Goal: Task Accomplishment & Management: Use online tool/utility

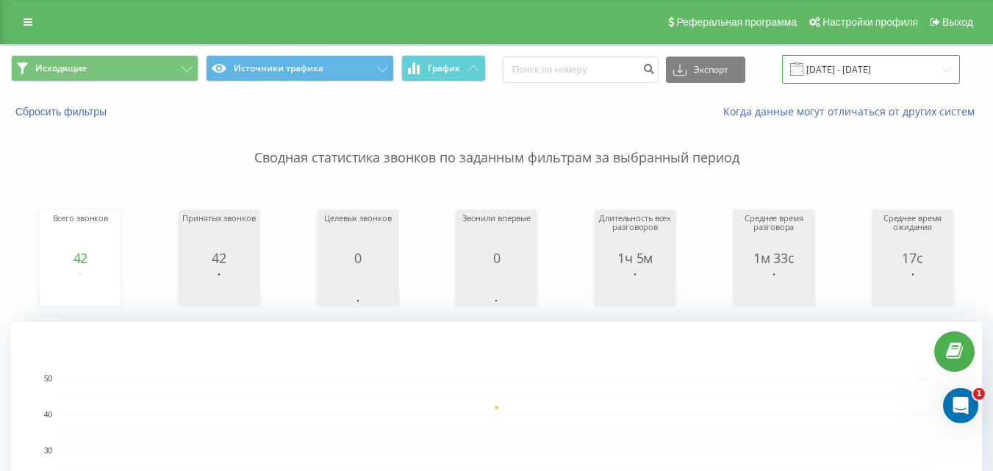
click at [859, 69] on input "[DATE] - [DATE]" at bounding box center [871, 69] width 178 height 29
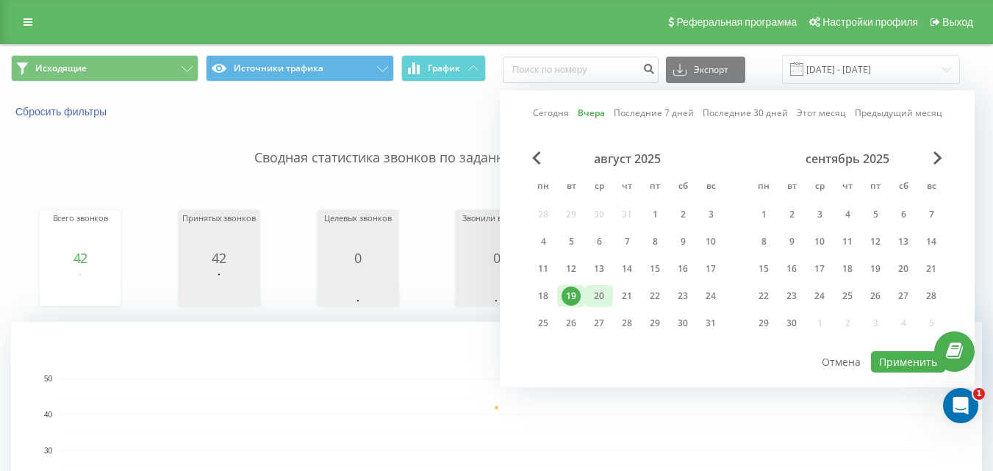
click at [605, 295] on div "20" at bounding box center [598, 296] width 19 height 19
click at [917, 353] on button "Применить" at bounding box center [908, 361] width 74 height 21
type input "[DATE] - [DATE]"
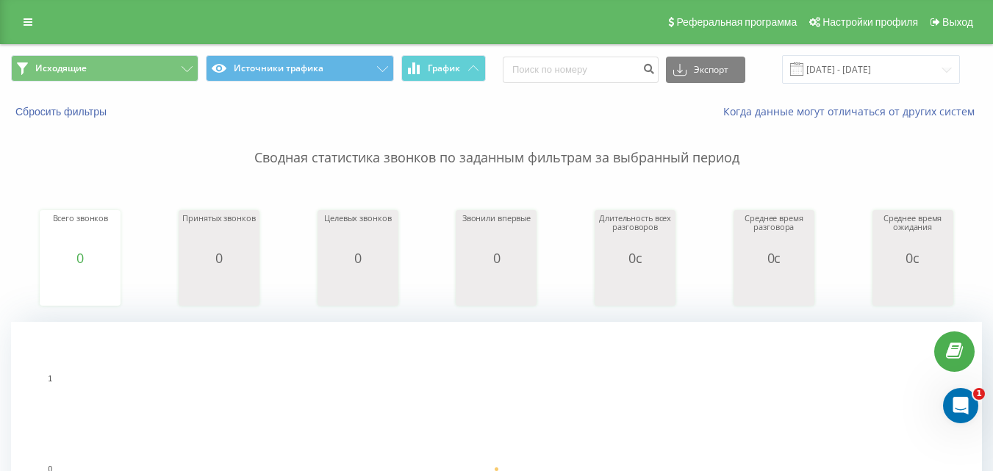
click at [158, 52] on div "Исходящие Источники трафика График Экспорт .csv .xls .xlsx [DATE] - [DATE]" at bounding box center [496, 69] width 991 height 49
click at [155, 67] on button "Исходящие" at bounding box center [104, 68] width 187 height 26
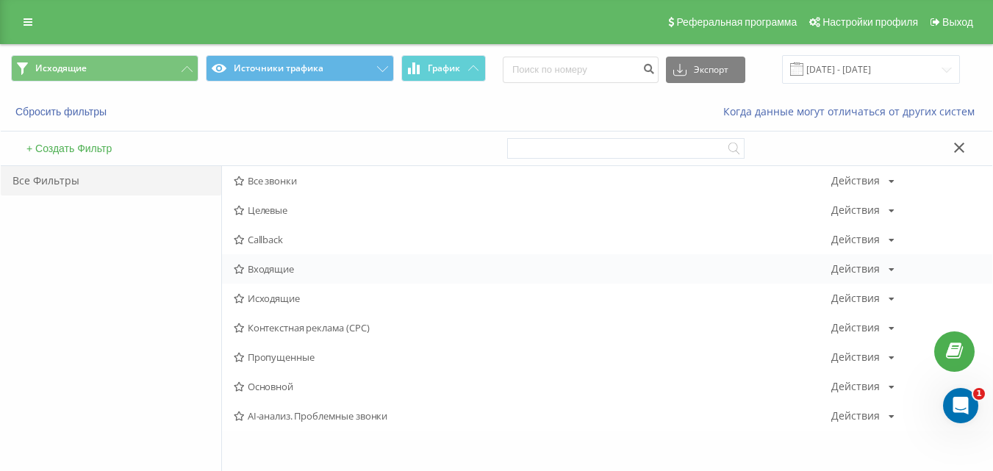
click at [264, 273] on span "Входящие" at bounding box center [532, 269] width 597 height 10
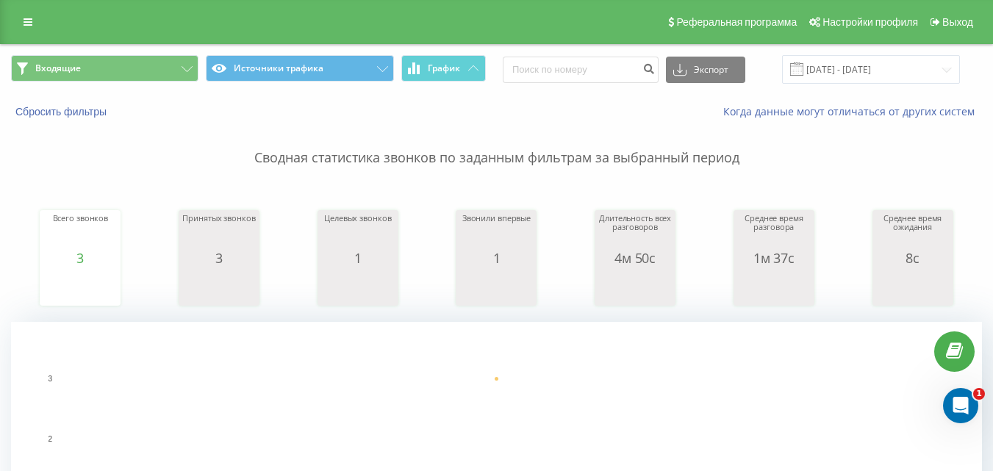
click at [161, 82] on span "Входящие Источники трафика График" at bounding box center [248, 69] width 475 height 29
click at [164, 79] on button "Входящие" at bounding box center [104, 68] width 187 height 26
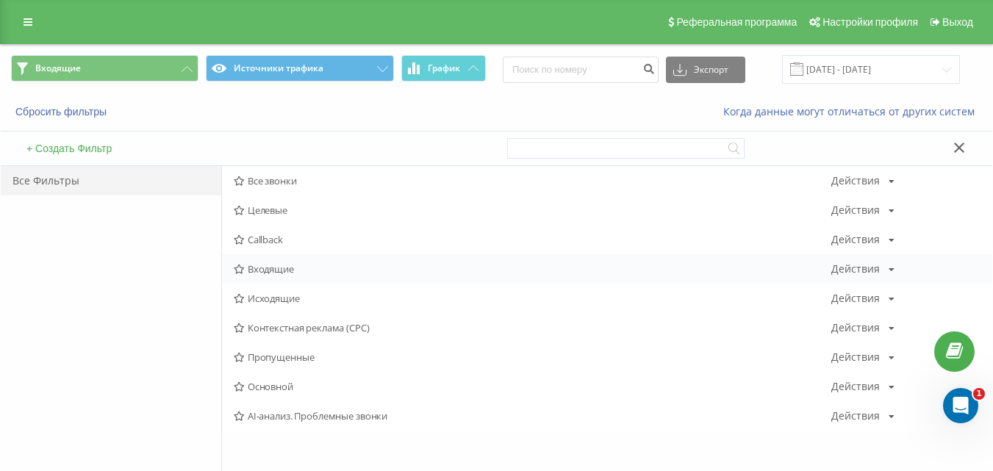
click at [257, 270] on span "Входящие" at bounding box center [532, 269] width 597 height 10
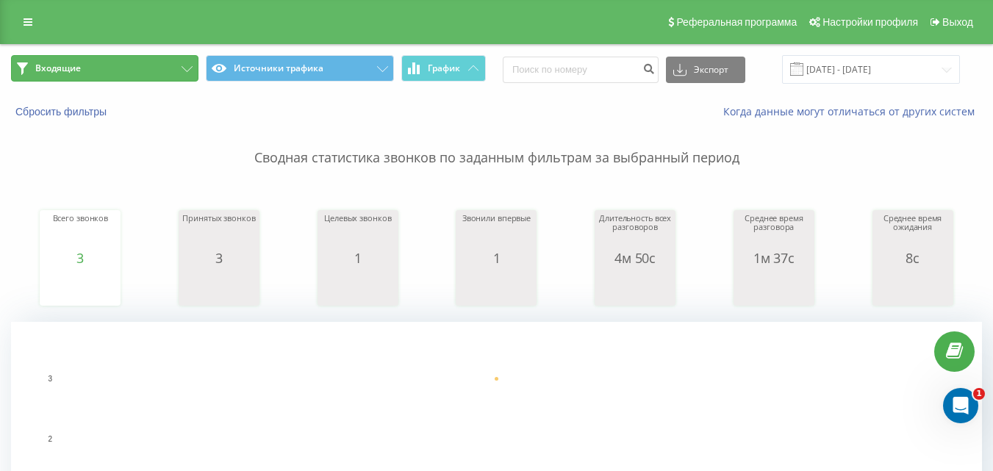
drag, startPoint x: 154, startPoint y: 69, endPoint x: 182, endPoint y: 94, distance: 38.0
click at [154, 69] on button "Входящие" at bounding box center [104, 68] width 187 height 26
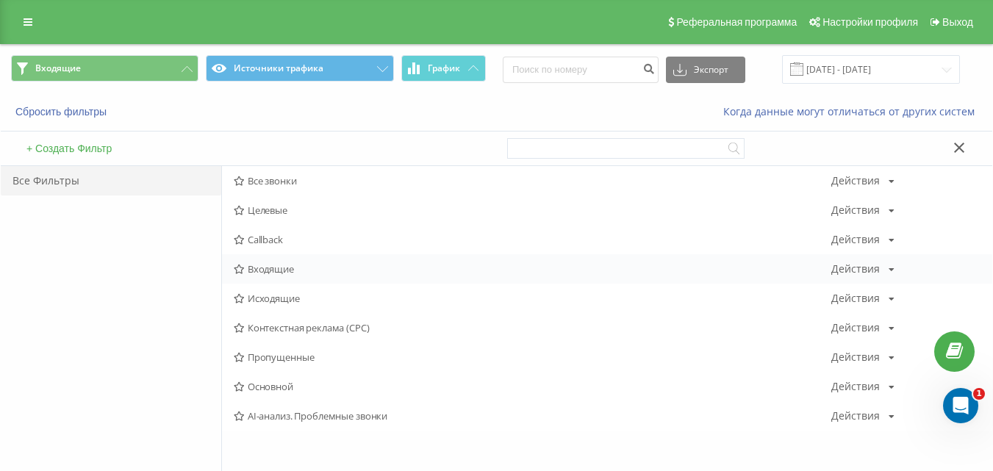
click at [273, 268] on span "Входящие" at bounding box center [532, 269] width 597 height 10
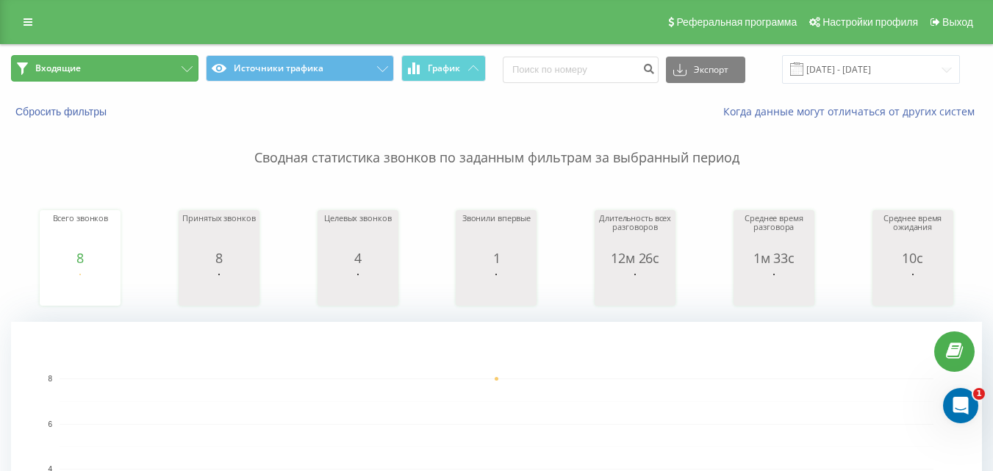
click at [187, 64] on button "Входящие" at bounding box center [104, 68] width 187 height 26
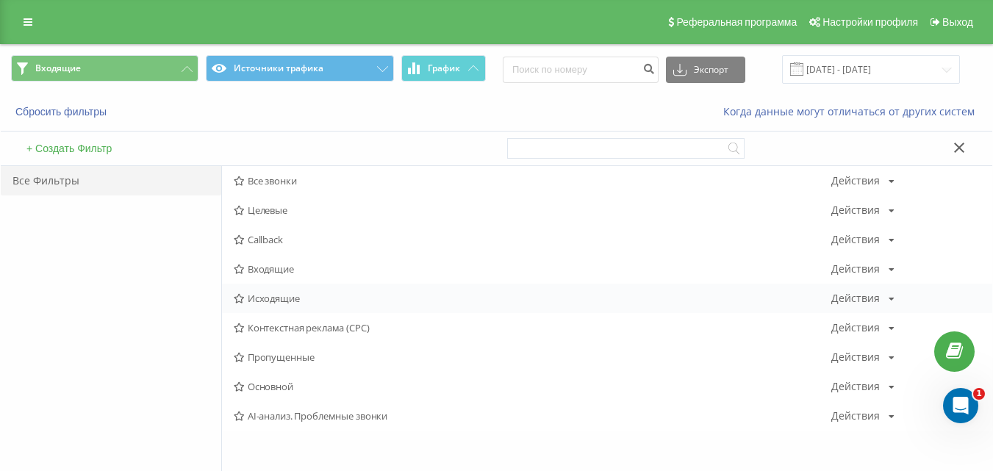
click at [294, 303] on span "Исходящие" at bounding box center [532, 298] width 597 height 10
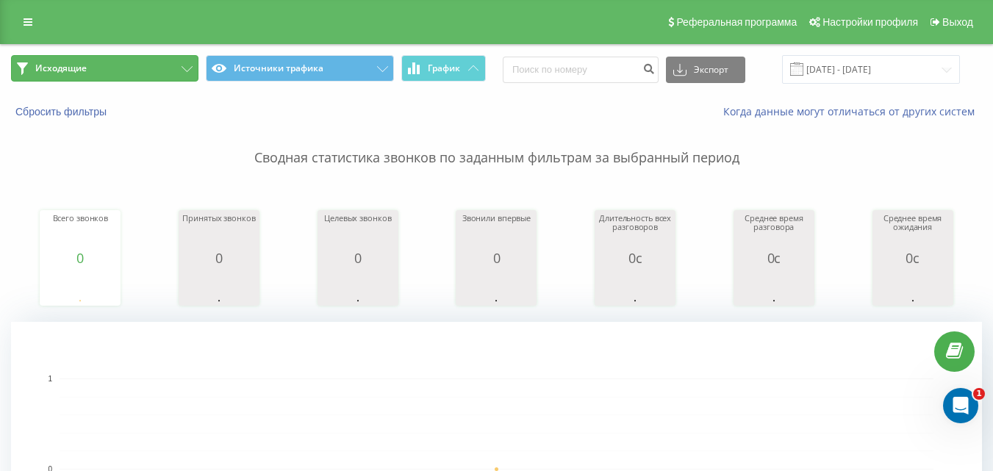
click at [165, 68] on button "Исходящие" at bounding box center [104, 68] width 187 height 26
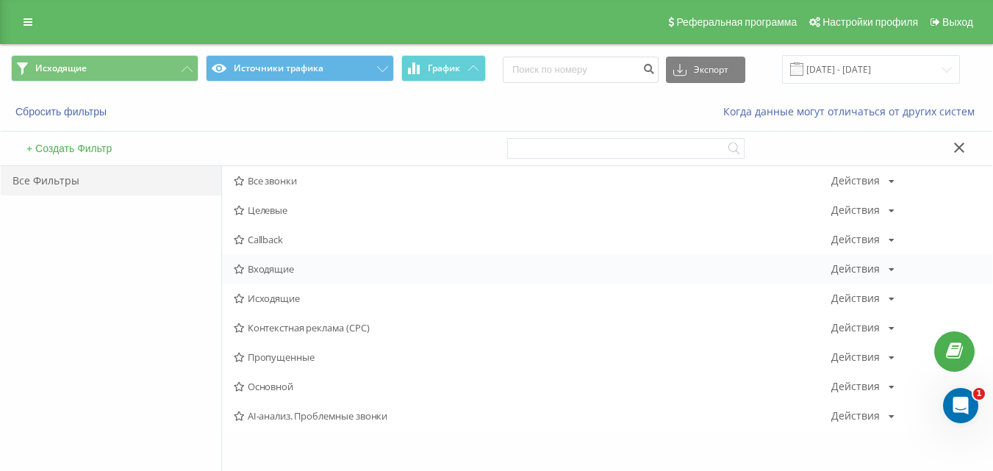
click at [303, 268] on span "Входящие" at bounding box center [532, 269] width 597 height 10
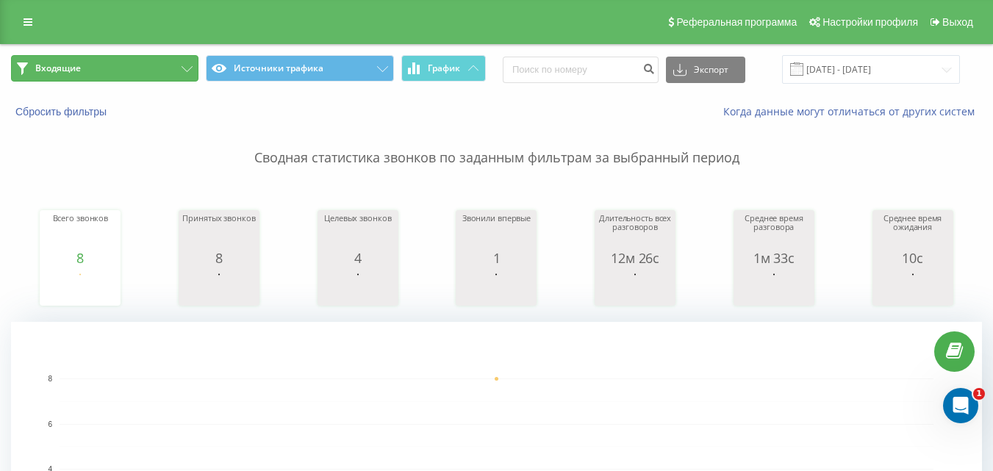
click at [162, 69] on button "Входящие" at bounding box center [104, 68] width 187 height 26
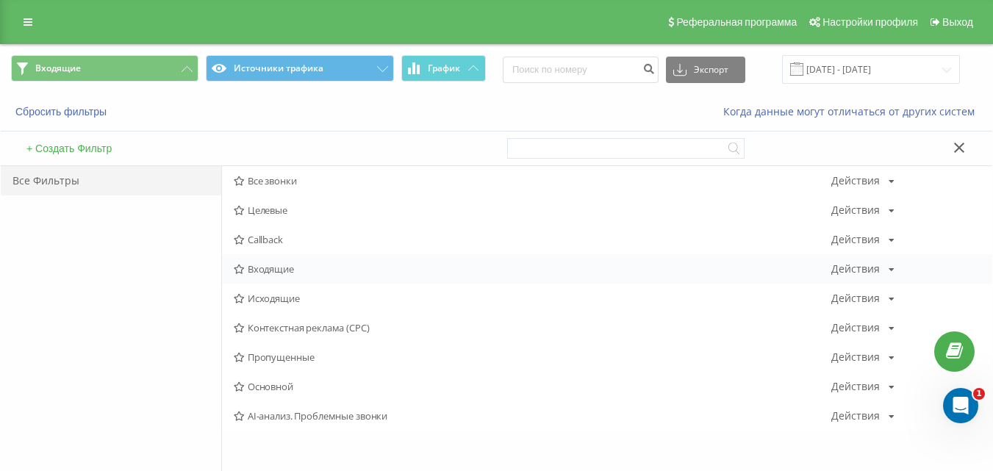
click at [276, 273] on span "Входящие" at bounding box center [532, 269] width 597 height 10
